Goal: Task Accomplishment & Management: Manage account settings

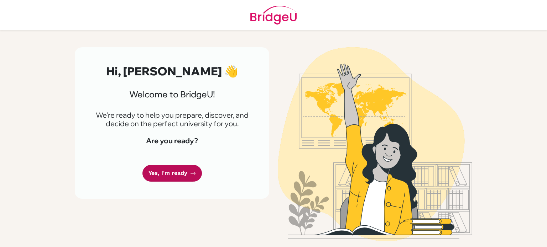
click at [167, 175] on link "Yes, I'm ready" at bounding box center [171, 173] width 59 height 17
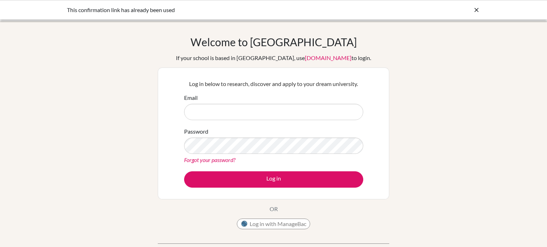
click at [227, 114] on input "Email" at bounding box center [273, 112] width 179 height 16
type input "[PERSON_NAME][EMAIL_ADDRESS][PERSON_NAME][DOMAIN_NAME]"
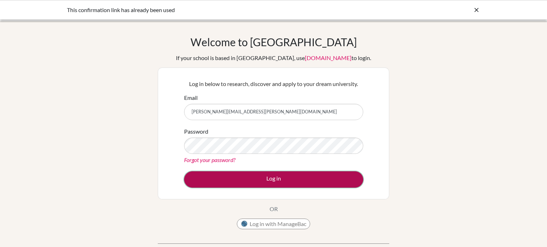
click at [317, 172] on button "Log in" at bounding box center [273, 180] width 179 height 16
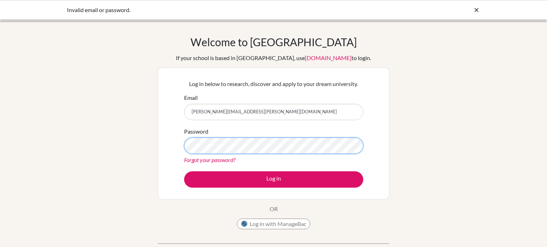
click at [184, 172] on button "Log in" at bounding box center [273, 180] width 179 height 16
click at [478, 12] on icon at bounding box center [476, 9] width 7 height 7
type input "[PERSON_NAME][EMAIL_ADDRESS][PERSON_NAME][DOMAIN_NAME]"
click at [224, 159] on link "Forgot your password?" at bounding box center [209, 160] width 51 height 7
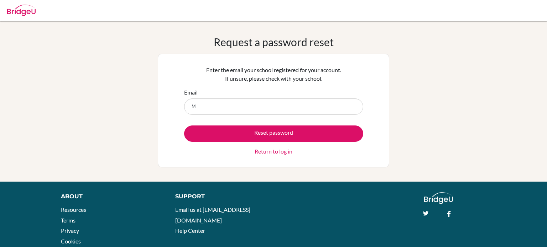
type input "Mohamed.Ibrahim@summitschool.ae"
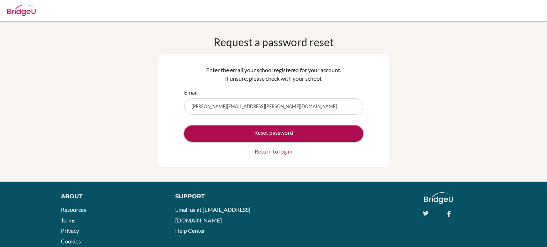
click at [314, 132] on button "Reset password" at bounding box center [273, 134] width 179 height 16
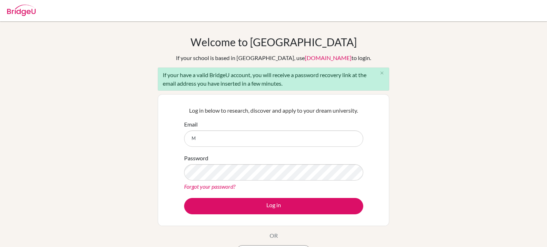
type input "[PERSON_NAME][EMAIL_ADDRESS][PERSON_NAME][DOMAIN_NAME]"
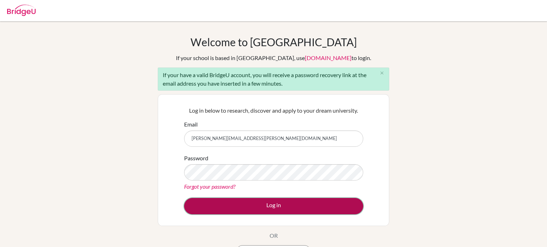
click at [318, 202] on button "Log in" at bounding box center [273, 206] width 179 height 16
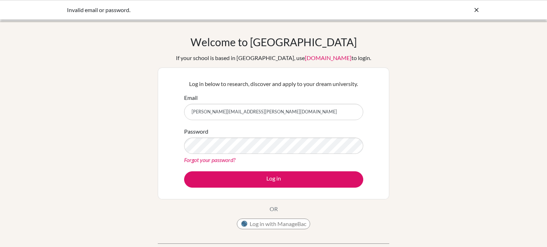
click at [226, 162] on link "Forgot your password?" at bounding box center [209, 160] width 51 height 7
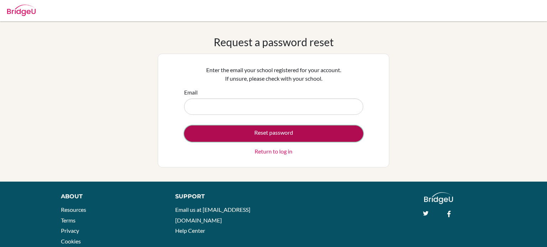
click at [289, 130] on button "Reset password" at bounding box center [273, 134] width 179 height 16
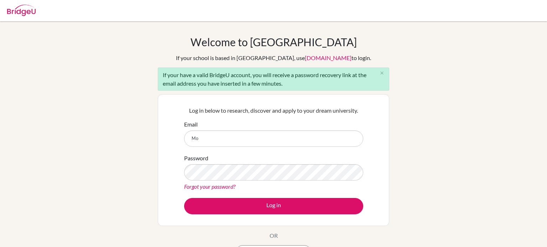
type input "Mohamed.Ibrahim@summitschool.ae"
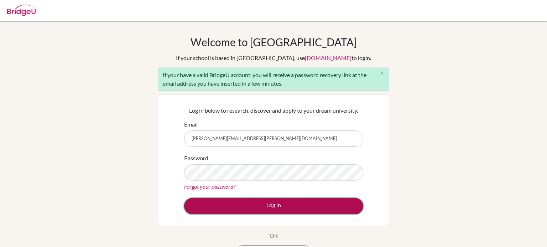
click at [296, 198] on button "Log in" at bounding box center [273, 206] width 179 height 16
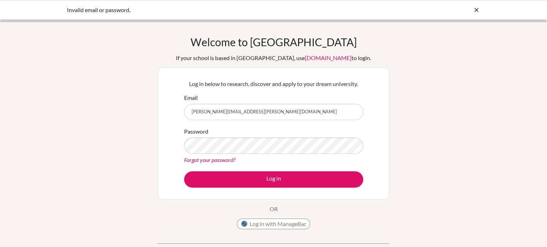
click at [221, 158] on link "Forgot your password?" at bounding box center [209, 160] width 51 height 7
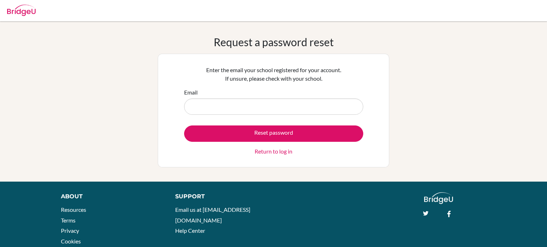
click at [320, 105] on input "Email" at bounding box center [273, 107] width 179 height 16
type input "[PERSON_NAME][EMAIL_ADDRESS][PERSON_NAME][DOMAIN_NAME]"
click at [356, 196] on div "Support Email us at hi@bridge-u.com Help Center" at bounding box center [291, 216] width 254 height 47
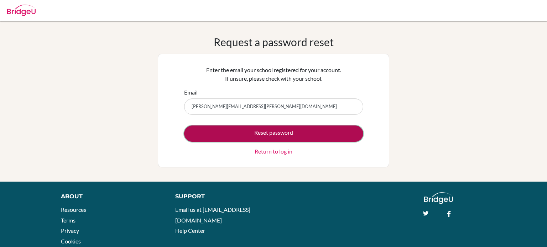
click at [333, 132] on button "Reset password" at bounding box center [273, 134] width 179 height 16
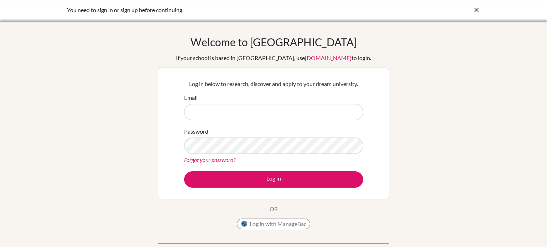
click at [221, 162] on link "Forgot your password?" at bounding box center [209, 160] width 51 height 7
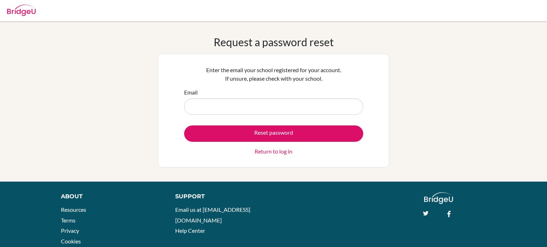
click at [212, 107] on input "Email" at bounding box center [273, 107] width 179 height 16
type input "[PERSON_NAME][EMAIL_ADDRESS][PERSON_NAME][DOMAIN_NAME]"
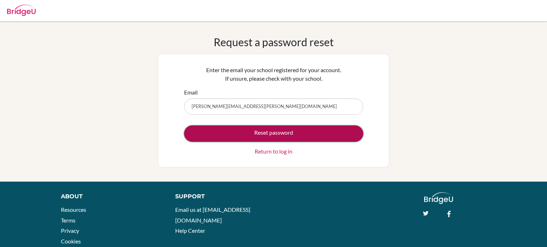
click at [250, 136] on button "Reset password" at bounding box center [273, 134] width 179 height 16
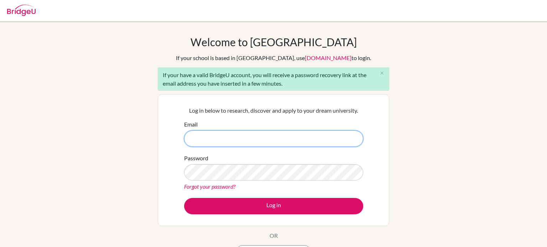
click at [231, 138] on input "Email" at bounding box center [273, 139] width 179 height 16
type input "[PERSON_NAME][EMAIL_ADDRESS][PERSON_NAME][DOMAIN_NAME]"
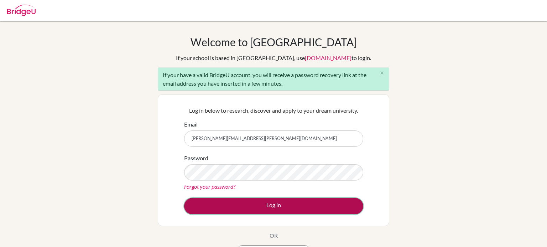
click at [314, 205] on button "Log in" at bounding box center [273, 206] width 179 height 16
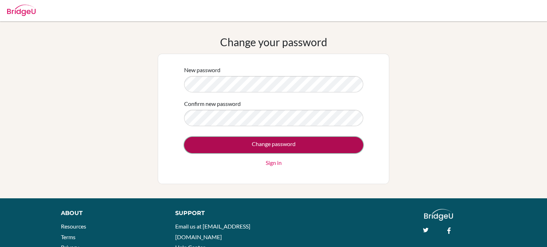
click at [303, 146] on input "Change password" at bounding box center [273, 145] width 179 height 16
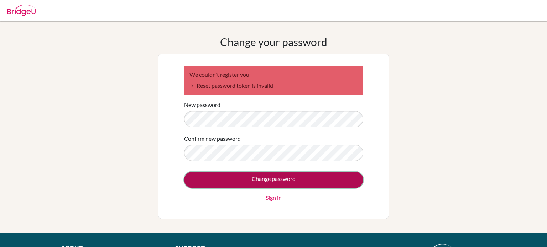
click at [312, 181] on input "Change password" at bounding box center [273, 180] width 179 height 16
click at [288, 178] on input "Change password" at bounding box center [273, 180] width 179 height 16
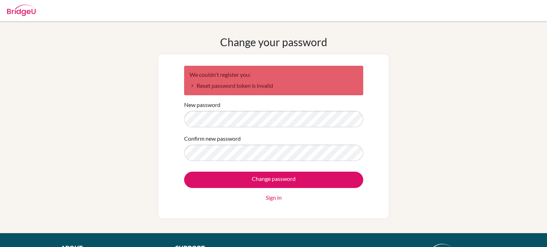
click at [546, 162] on div "Change your password We couldn't register you: Reset password token is invalid …" at bounding box center [273, 128] width 547 height 184
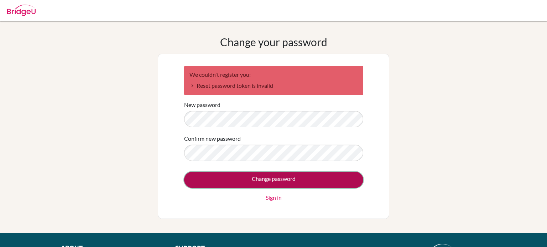
click at [258, 179] on input "Change password" at bounding box center [273, 180] width 179 height 16
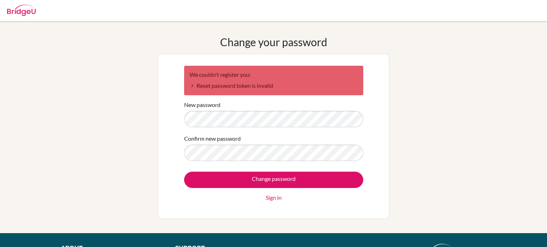
click at [216, 88] on li "Reset password token is invalid" at bounding box center [273, 86] width 168 height 9
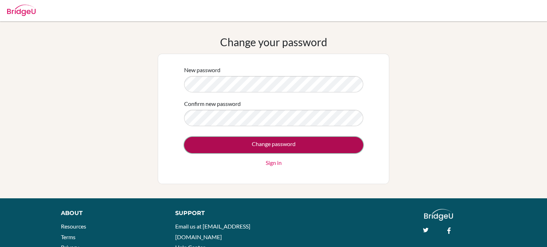
click at [248, 142] on input "Change password" at bounding box center [273, 145] width 179 height 16
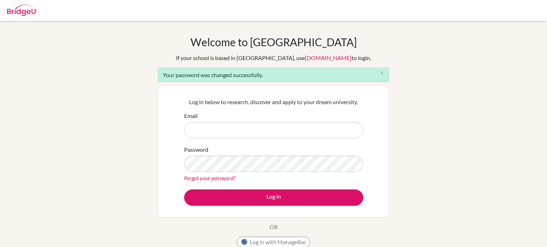
click at [240, 131] on input "Email" at bounding box center [273, 130] width 179 height 16
type input "[PERSON_NAME][EMAIL_ADDRESS][PERSON_NAME][DOMAIN_NAME]"
click at [184, 190] on button "Log in" at bounding box center [273, 198] width 179 height 16
